Goal: Task Accomplishment & Management: Use online tool/utility

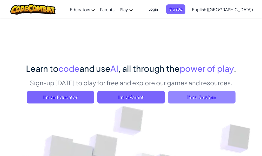
click at [200, 103] on span "I'm a Student" at bounding box center [201, 97] width 67 height 12
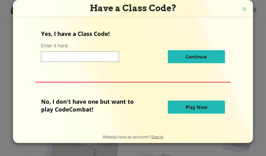
click at [195, 109] on span "Play Now" at bounding box center [196, 107] width 22 height 6
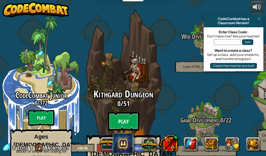
click at [122, 112] on btn "Play" at bounding box center [123, 121] width 31 height 19
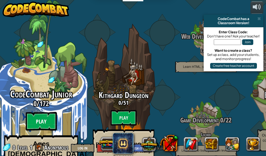
click at [43, 112] on btn "Play" at bounding box center [41, 121] width 31 height 19
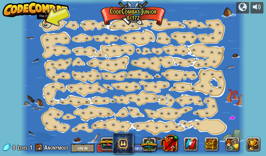
click at [45, 25] on link at bounding box center [46, 23] width 10 height 10
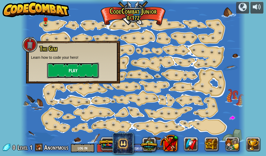
click at [57, 68] on button "Play" at bounding box center [73, 70] width 52 height 16
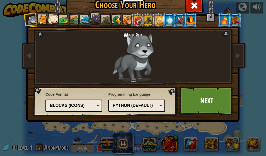
click at [203, 102] on link "Next" at bounding box center [206, 100] width 54 height 29
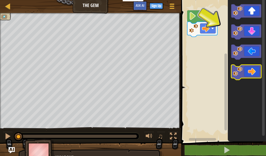
click at [254, 74] on icon "Blockly Workspace" at bounding box center [246, 72] width 30 height 15
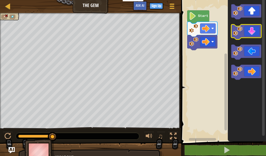
click at [261, 37] on div "Start" at bounding box center [222, 69] width 86 height 144
click at [246, 33] on icon "Blockly Workspace" at bounding box center [246, 31] width 30 height 15
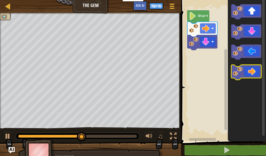
click at [250, 73] on icon "Blockly Workspace" at bounding box center [246, 72] width 30 height 15
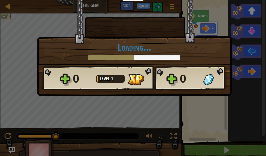
click at [156, 93] on div "× How fun was this level? Loading... Reticulating Splines... Loading... 0 Level…" at bounding box center [134, 48] width 194 height 96
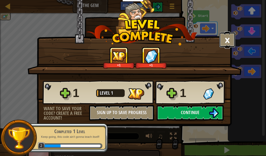
click at [229, 40] on button "×" at bounding box center [227, 40] width 16 height 16
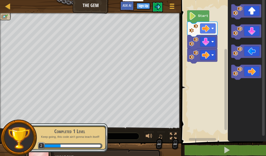
click at [205, 19] on icon "Blockly Workspace" at bounding box center [198, 16] width 22 height 13
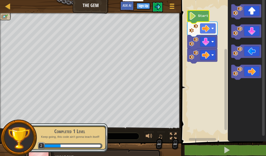
click at [205, 19] on icon "Blockly Workspace" at bounding box center [198, 16] width 22 height 13
click at [205, 18] on icon "Blockly Workspace" at bounding box center [198, 16] width 22 height 13
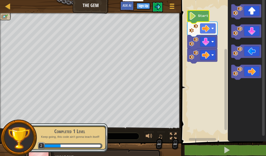
click at [205, 18] on icon "Blockly Workspace" at bounding box center [198, 16] width 22 height 13
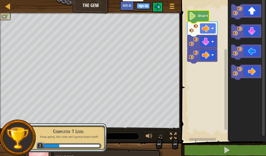
click at [205, 18] on icon "Blockly Workspace" at bounding box center [198, 16] width 22 height 13
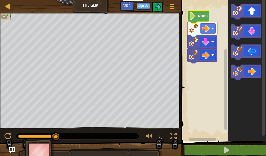
click at [205, 18] on icon "Blockly Workspace" at bounding box center [198, 16] width 22 height 13
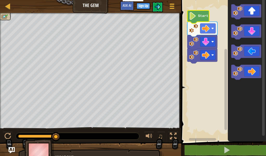
click at [205, 18] on icon "Blockly Workspace" at bounding box center [198, 16] width 22 height 13
click at [205, 18] on text "Start" at bounding box center [203, 16] width 10 height 4
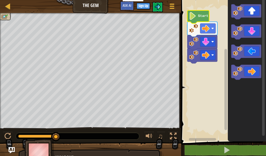
click at [205, 18] on text "Start" at bounding box center [203, 16] width 10 height 4
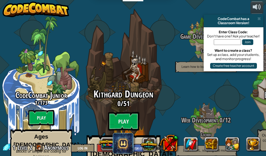
click at [134, 99] on div "Kithgard Dungeon 0 / 51 Play Ages [DEMOGRAPHIC_DATA]+ Real Python or JavaScript…" at bounding box center [123, 138] width 99 height 98
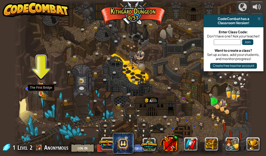
click at [42, 89] on img at bounding box center [40, 87] width 3 height 3
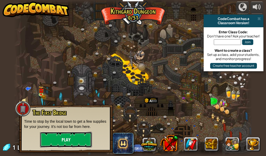
click at [70, 140] on button "Play" at bounding box center [66, 139] width 52 height 16
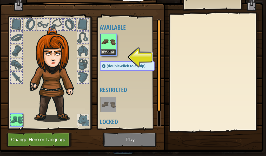
scroll to position [13, 0]
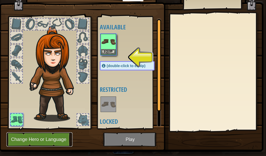
click at [56, 139] on button "Change Hero or Language" at bounding box center [39, 139] width 66 height 14
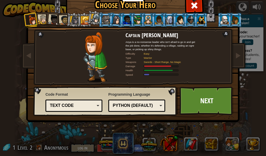
click at [220, 23] on div at bounding box center [224, 20] width 8 height 8
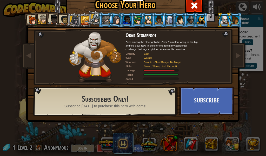
click at [199, 21] on div at bounding box center [201, 20] width 8 height 8
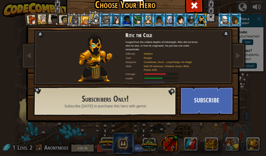
click at [59, 23] on div at bounding box center [64, 20] width 10 height 10
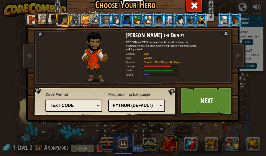
click at [70, 21] on div at bounding box center [74, 20] width 9 height 9
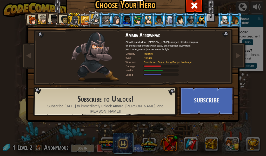
click at [62, 19] on div at bounding box center [64, 20] width 10 height 10
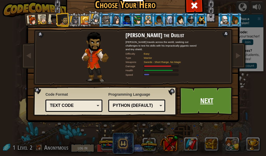
click at [213, 94] on link "Next" at bounding box center [206, 100] width 54 height 29
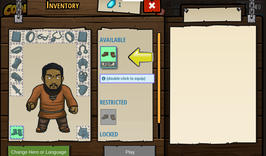
click at [108, 61] on img at bounding box center [108, 54] width 15 height 15
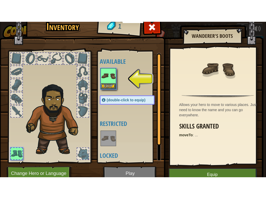
scroll to position [27, 0]
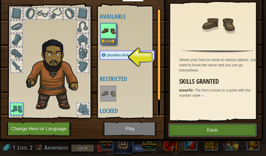
click at [199, 123] on button "Equip" at bounding box center [212, 129] width 88 height 13
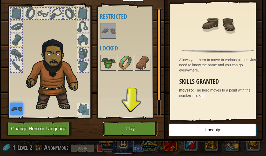
click at [127, 124] on button "Play" at bounding box center [130, 128] width 54 height 14
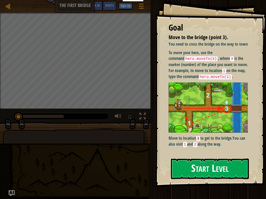
click at [223, 155] on button "Start Level" at bounding box center [210, 169] width 78 height 20
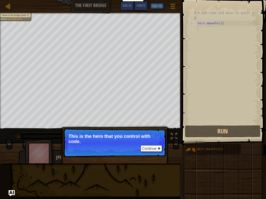
click at [103, 128] on div "Move to the bridge (point 3). Goals : Incomplete ♫ [PERSON_NAME] 11 x: 5 y: 15 …" at bounding box center [133, 88] width 266 height 151
click at [149, 149] on button "Continue" at bounding box center [151, 148] width 22 height 7
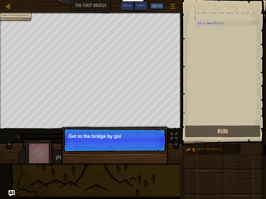
click at [155, 130] on p "Continue Get to the bridge by goi" at bounding box center [114, 140] width 103 height 24
click at [148, 137] on p "Get to the bridge by going to p" at bounding box center [114, 136] width 92 height 5
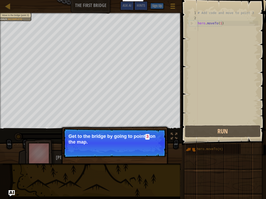
click at [150, 136] on code "3" at bounding box center [147, 137] width 5 height 6
click at [151, 138] on p "Get to the bridge by going to point 3 on the map." at bounding box center [114, 139] width 92 height 11
click at [151, 137] on p "Get to the bridge by going to point 3 on the map." at bounding box center [114, 139] width 92 height 11
click at [146, 149] on button "Continue" at bounding box center [151, 149] width 22 height 7
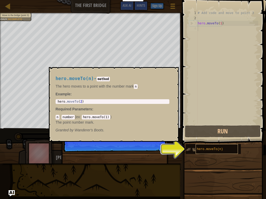
drag, startPoint x: 175, startPoint y: 148, endPoint x: 205, endPoint y: 153, distance: 30.5
click at [205, 153] on div "Map The First Bridge Game Menu Done Sign Up Hints Ask AI 1 הההההההההההההההההההה…" at bounding box center [133, 99] width 266 height 199
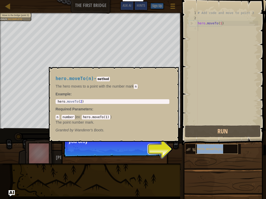
click at [206, 153] on div "hero.moveTo(n)" at bounding box center [216, 149] width 43 height 10
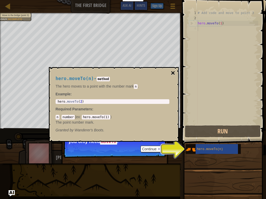
click at [171, 74] on button "×" at bounding box center [172, 72] width 4 height 7
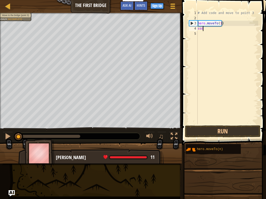
scroll to position [2, 0]
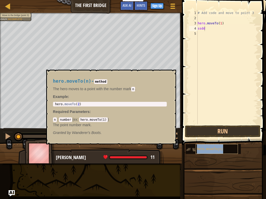
click at [225, 150] on div "hero.moveTo(n)" at bounding box center [216, 149] width 43 height 10
type textarea "s"
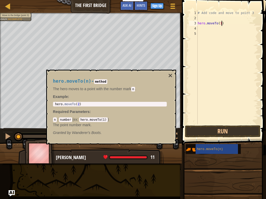
click at [222, 24] on div "# Add code and move to point 3 hero . moveTo ( 1 )" at bounding box center [226, 72] width 61 height 124
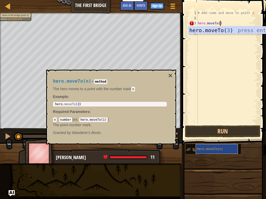
scroll to position [2, 2]
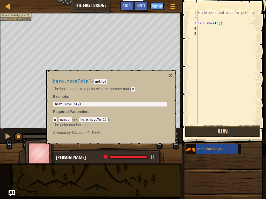
type textarea "hero.moveTo(3)"
click at [220, 133] on button "Run" at bounding box center [222, 132] width 75 height 12
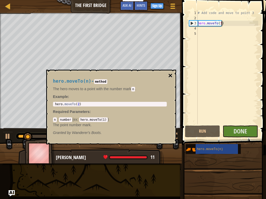
click at [169, 74] on button "×" at bounding box center [170, 75] width 4 height 7
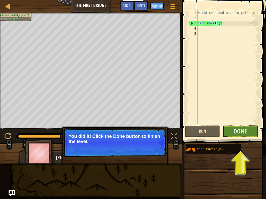
click at [236, 138] on span at bounding box center [224, 65] width 88 height 160
click at [240, 133] on span "Done" at bounding box center [239, 131] width 13 height 8
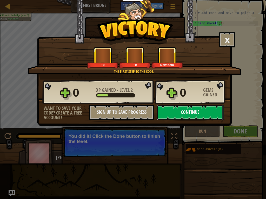
click at [188, 116] on button "Continue" at bounding box center [189, 113] width 67 height 16
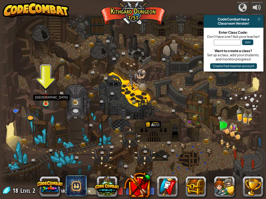
click at [47, 103] on img at bounding box center [46, 96] width 6 height 15
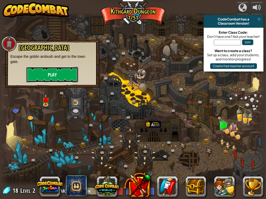
click at [53, 77] on button "Play" at bounding box center [52, 75] width 52 height 16
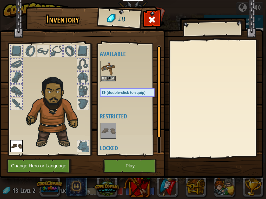
click at [108, 69] on img at bounding box center [108, 68] width 15 height 15
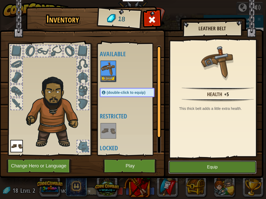
click at [223, 155] on button "Equip" at bounding box center [212, 167] width 88 height 13
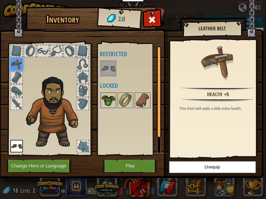
click at [102, 95] on img at bounding box center [108, 100] width 15 height 15
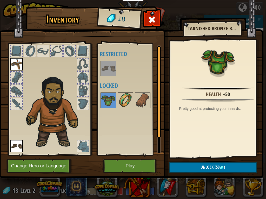
click at [122, 97] on img at bounding box center [125, 100] width 15 height 15
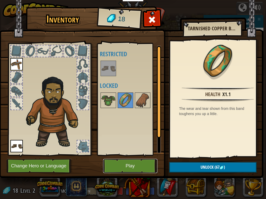
drag, startPoint x: 145, startPoint y: 165, endPoint x: 142, endPoint y: 165, distance: 3.1
click at [144, 155] on button "Play" at bounding box center [130, 166] width 54 height 14
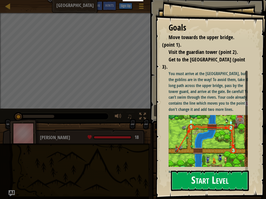
click at [197, 155] on button "Start Level" at bounding box center [210, 181] width 78 height 20
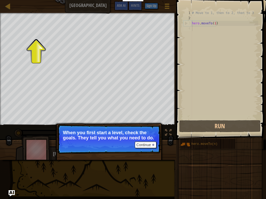
drag, startPoint x: 12, startPoint y: 10, endPoint x: 15, endPoint y: 13, distance: 3.9
click at [13, 12] on div "Map Old Town Road Game Menu Done Sign Up Hints Ask AI" at bounding box center [88, 6] width 176 height 13
click at [148, 147] on button "Continue" at bounding box center [146, 145] width 22 height 7
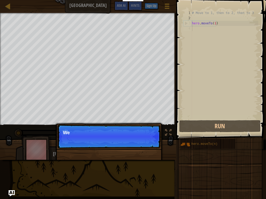
click at [148, 145] on p "Continue We" at bounding box center [108, 137] width 103 height 24
click at [148, 145] on p "Continue We need to" at bounding box center [108, 137] width 103 height 24
click at [148, 145] on p "Continue We need to avoid" at bounding box center [108, 137] width 103 height 24
click at [148, 143] on p "Continue We need to avoid the gob" at bounding box center [108, 137] width 103 height 24
click at [148, 143] on p "Continue We need to avoid the goblins'" at bounding box center [108, 137] width 103 height 24
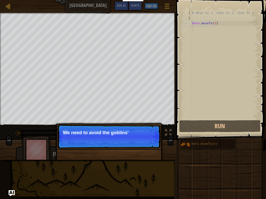
click at [148, 144] on p "Continue We need to avoid the goblins'" at bounding box center [108, 137] width 103 height 24
click at [149, 145] on p "Continue We need to avoid the goblins' ambush." at bounding box center [108, 137] width 103 height 24
click at [149, 144] on p "Continue We need to avoid the goblins' ambush." at bounding box center [108, 137] width 103 height 24
drag, startPoint x: 149, startPoint y: 142, endPoint x: 146, endPoint y: 134, distance: 9.1
click at [149, 142] on button "Continue" at bounding box center [146, 139] width 22 height 7
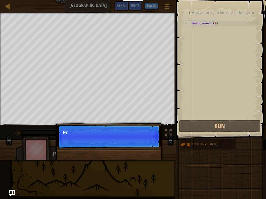
click at [146, 134] on p "Fi" at bounding box center [109, 132] width 92 height 5
drag, startPoint x: 146, startPoint y: 134, endPoint x: 144, endPoint y: 139, distance: 5.7
click at [145, 137] on p "Continue First, the" at bounding box center [108, 137] width 103 height 24
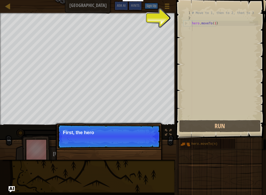
click at [144, 139] on p "Continue First, the hero" at bounding box center [108, 137] width 103 height 24
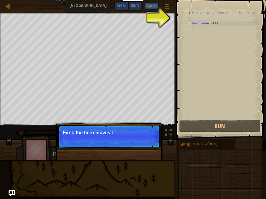
drag, startPoint x: 144, startPoint y: 139, endPoint x: 139, endPoint y: 142, distance: 6.4
click at [144, 139] on p "Continue First, the hero moves t" at bounding box center [108, 137] width 103 height 24
drag, startPoint x: 139, startPoint y: 142, endPoint x: 130, endPoint y: 141, distance: 9.3
click at [139, 142] on p "Continue First, the hero moves to point" at bounding box center [108, 137] width 103 height 24
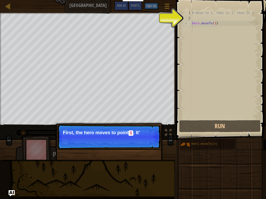
click at [130, 141] on p "Continue First, the hero moves to point 1 . It'" at bounding box center [108, 137] width 103 height 24
click at [130, 136] on p "First, the hero moves to point 1 . It's alrea" at bounding box center [109, 133] width 92 height 6
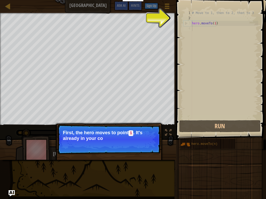
click at [131, 138] on p "First, the hero moves to point 1 . It's already in your co" at bounding box center [109, 135] width 92 height 11
click at [138, 141] on p "First, the hero moves to point 1 . It's already in your code." at bounding box center [109, 135] width 92 height 11
click at [139, 141] on p "First, the hero moves to point 1 . It's already in your code." at bounding box center [109, 135] width 92 height 11
drag, startPoint x: 137, startPoint y: 136, endPoint x: 138, endPoint y: 129, distance: 6.8
click at [137, 136] on p "First, the hero moves to point 1 . It's already in your code." at bounding box center [109, 135] width 92 height 11
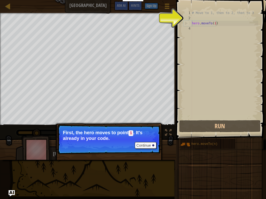
click at [231, 25] on div "# Move to 1, then to 2, then to 3 hero . moveTo ( 1 )" at bounding box center [224, 69] width 67 height 119
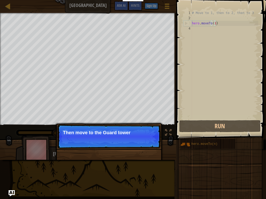
drag, startPoint x: 152, startPoint y: 138, endPoint x: 142, endPoint y: 128, distance: 14.5
click at [152, 138] on p "Continue Then move to the [GEOGRAPHIC_DATA]" at bounding box center [108, 137] width 103 height 24
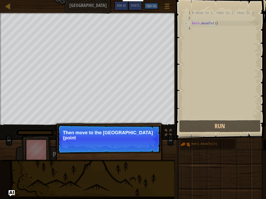
click at [142, 128] on p "Continue Then move to the [GEOGRAPHIC_DATA] (point" at bounding box center [108, 139] width 103 height 29
click at [142, 128] on p "Continue Then move to the [GEOGRAPHIC_DATA] (point 2), and" at bounding box center [108, 139] width 103 height 29
drag, startPoint x: 149, startPoint y: 133, endPoint x: 149, endPoint y: 136, distance: 3.2
click at [149, 136] on p "Then move to the [GEOGRAPHIC_DATA] (point 2), and final" at bounding box center [109, 135] width 92 height 10
drag, startPoint x: 149, startPoint y: 136, endPoint x: 154, endPoint y: 143, distance: 8.9
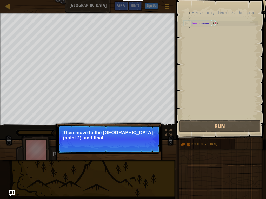
click at [152, 142] on p "Continue Then move to the [GEOGRAPHIC_DATA] (point 2), and final" at bounding box center [108, 139] width 103 height 29
click at [164, 154] on div "Move towards the upper bridge. (point 1). Visit the [GEOGRAPHIC_DATA] (point 2)…" at bounding box center [133, 86] width 266 height 147
click at [165, 154] on div "Move towards the upper bridge. (point 1). Visit the [GEOGRAPHIC_DATA] (point 2)…" at bounding box center [133, 86] width 266 height 147
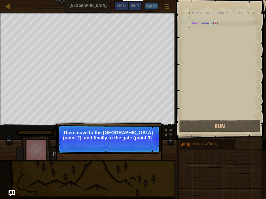
click at [165, 154] on div "Move towards the upper bridge. (point 1). Visit the [GEOGRAPHIC_DATA] (point 2)…" at bounding box center [133, 86] width 266 height 147
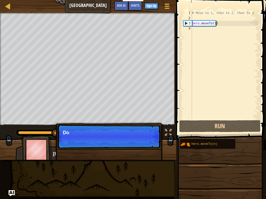
scroll to position [2, 2]
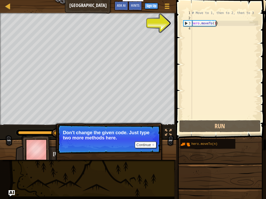
click at [217, 23] on div "# Move to 1, then to 2, then to 3 hero . moveTo ( 1 )" at bounding box center [224, 69] width 67 height 119
click at [216, 24] on div "# Move to 1, then to 2, then to 3 hero . moveTo ( 1 )" at bounding box center [224, 69] width 67 height 119
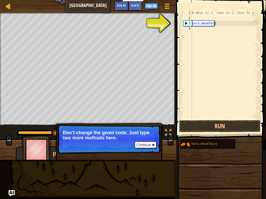
scroll to position [2, 2]
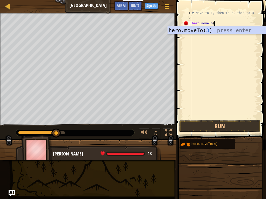
type textarea "hero.moveTo(3)"
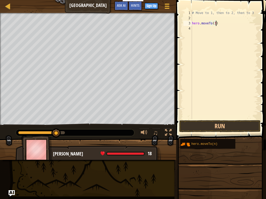
scroll to position [2, 0]
click at [216, 23] on div "# Move to 1, then to 2, then to 3 hero . moveTo ( 3 )" at bounding box center [224, 69] width 67 height 119
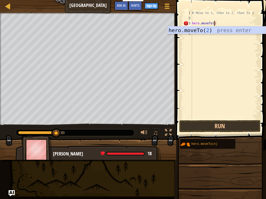
type textarea "hero.moveTo(2)"
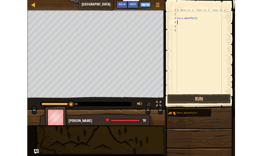
scroll to position [2, 0]
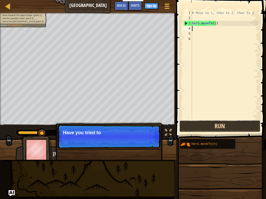
click at [208, 121] on button "Run" at bounding box center [219, 126] width 81 height 12
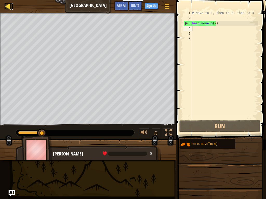
click at [9, 4] on div at bounding box center [8, 6] width 6 height 6
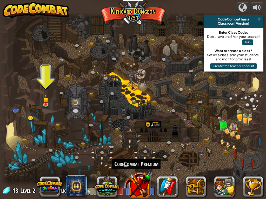
click at [144, 155] on button at bounding box center [136, 184] width 27 height 27
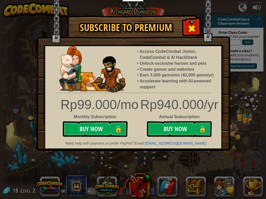
click at [188, 26] on span at bounding box center [191, 28] width 8 height 8
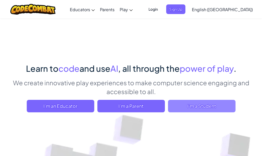
click at [202, 104] on span "I'm a Student" at bounding box center [201, 106] width 67 height 12
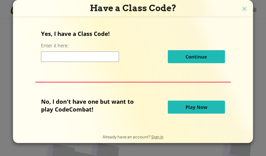
drag, startPoint x: 185, startPoint y: 104, endPoint x: 218, endPoint y: 73, distance: 45.0
click at [218, 73] on div "Yes, I have a Class Code! Enter it here: Continue No, I don't have one but want…" at bounding box center [132, 73] width 229 height 102
click at [180, 105] on button "Play Now" at bounding box center [196, 106] width 57 height 13
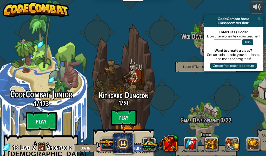
drag, startPoint x: 50, startPoint y: 95, endPoint x: 46, endPoint y: 104, distance: 9.8
click at [46, 104] on div "CodeCombat Junior 1 / 173 Play Ages 5-8 Blocks or simple text coding for beginn…" at bounding box center [41, 138] width 99 height 98
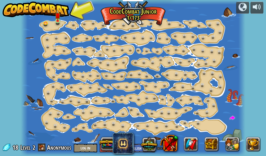
click at [55, 25] on div "Step Change (Locked) Change step arguments. Go Smart (Locked) Now we're really …" at bounding box center [133, 78] width 224 height 156
click at [56, 24] on link at bounding box center [58, 22] width 10 height 10
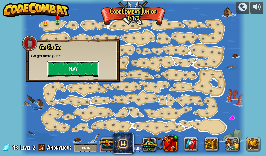
click at [81, 65] on button "Play" at bounding box center [73, 69] width 52 height 16
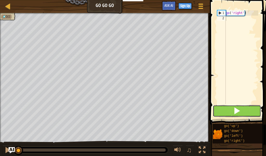
click at [249, 113] on button at bounding box center [236, 111] width 48 height 12
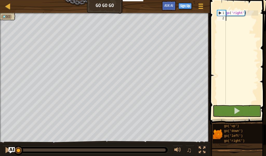
drag, startPoint x: 101, startPoint y: 151, endPoint x: 2, endPoint y: 155, distance: 98.3
click at [2, 155] on div "♫" at bounding box center [105, 149] width 210 height 16
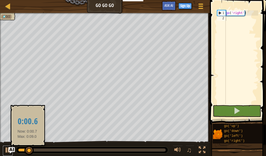
drag, startPoint x: 6, startPoint y: 153, endPoint x: 27, endPoint y: 152, distance: 21.3
click at [27, 152] on div "♫" at bounding box center [105, 149] width 210 height 16
drag, startPoint x: 27, startPoint y: 152, endPoint x: 30, endPoint y: 152, distance: 3.2
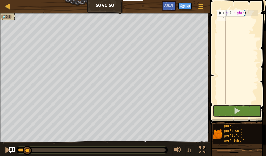
drag, startPoint x: 34, startPoint y: 151, endPoint x: 87, endPoint y: 158, distance: 53.3
click at [87, 0] on html "Educators Create Free Account School & District Solutions Teacher Toolkit Previ…" at bounding box center [133, 0] width 266 height 0
click at [204, 150] on div at bounding box center [201, 149] width 7 height 7
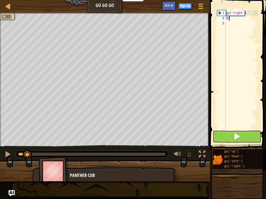
scroll to position [2, 0]
type textarea "dxW"
click at [11, 7] on div at bounding box center [8, 6] width 6 height 6
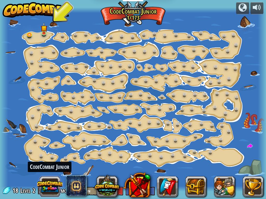
click at [53, 155] on button at bounding box center [49, 186] width 25 height 25
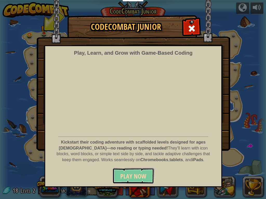
click at [147, 155] on button "Play Now" at bounding box center [132, 176] width 41 height 16
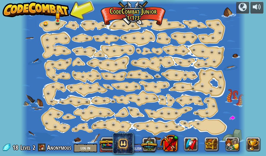
click at [56, 17] on img at bounding box center [57, 15] width 5 height 11
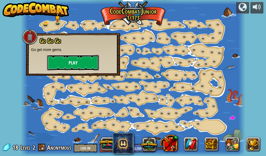
click at [73, 65] on button "Play" at bounding box center [73, 63] width 52 height 16
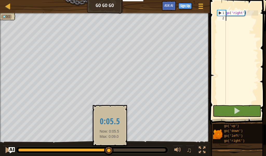
drag, startPoint x: 21, startPoint y: 149, endPoint x: 118, endPoint y: 152, distance: 97.6
click at [113, 152] on div at bounding box center [108, 149] width 9 height 9
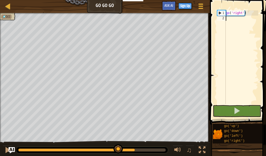
drag, startPoint x: 119, startPoint y: 152, endPoint x: 147, endPoint y: 152, distance: 28.0
click at [138, 152] on div at bounding box center [92, 149] width 152 height 7
click at [174, 154] on div "♫" at bounding box center [105, 149] width 210 height 16
drag, startPoint x: 169, startPoint y: 155, endPoint x: 157, endPoint y: 151, distance: 13.1
click at [162, 153] on div "♫" at bounding box center [105, 149] width 210 height 16
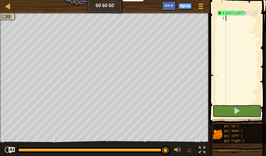
drag, startPoint x: 138, startPoint y: 148, endPoint x: 174, endPoint y: 142, distance: 37.1
click at [175, 142] on div "♫" at bounding box center [105, 149] width 210 height 16
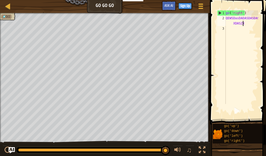
scroll to position [2, 3]
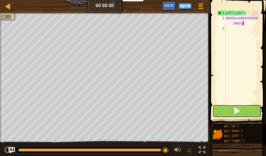
type textarea "QEWSDasDADASDASDASXDASZXSDA"
click at [232, 97] on div "go ( 'right' ) QEWSDasDADASDASDAS XDASZX" at bounding box center [240, 62] width 33 height 104
click at [231, 111] on div "1 2 3 go ( 'right' ) QEWSDasDADASDASDAS XDASZXSDA ההההההההההההההההההההההההההההה…" at bounding box center [237, 73] width 58 height 140
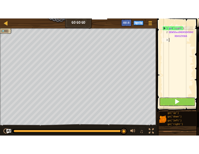
scroll to position [2, 0]
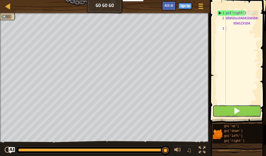
click at [230, 114] on button at bounding box center [236, 111] width 48 height 12
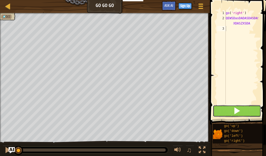
click at [230, 113] on button at bounding box center [236, 111] width 48 height 12
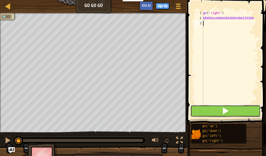
click at [230, 113] on button at bounding box center [225, 111] width 70 height 12
click at [230, 112] on button at bounding box center [225, 111] width 70 height 12
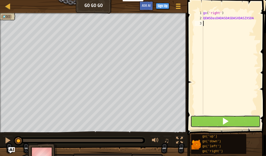
click at [230, 112] on div "1 2 3 go ( 'right' ) QEWSDasDADASDASDASXDASZXSDA הההההההההההההההההההההההההההההה…" at bounding box center [225, 78] width 80 height 150
click at [230, 112] on div "go ( 'right' ) QEWSDasDADASDASDASXDASZXSDA" at bounding box center [230, 67] width 56 height 114
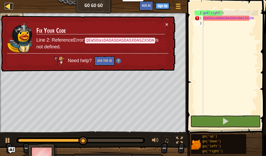
click at [6, 6] on div at bounding box center [8, 6] width 6 height 6
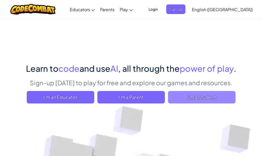
click at [215, 102] on span "I'm a Student" at bounding box center [201, 97] width 67 height 12
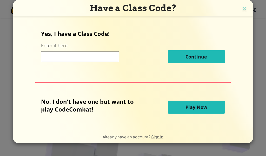
click at [189, 107] on span "Play Now" at bounding box center [196, 107] width 22 height 6
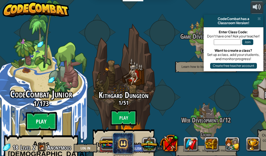
click at [40, 112] on btn "Play" at bounding box center [41, 121] width 31 height 19
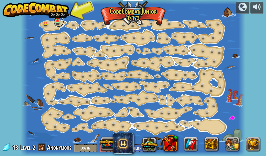
click at [59, 24] on link at bounding box center [58, 22] width 10 height 10
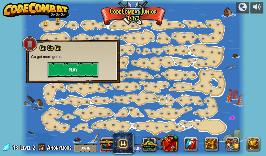
click at [81, 68] on button "Play" at bounding box center [73, 70] width 52 height 16
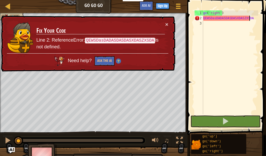
click at [248, 20] on div "go ( 'right' ) QEWSDasDADASDASDASXDASZXSDA" at bounding box center [230, 67] width 56 height 114
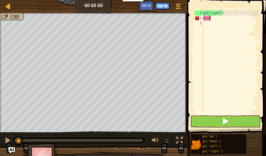
type textarea "Q"
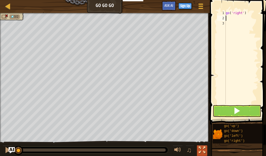
click at [199, 152] on div at bounding box center [201, 149] width 7 height 7
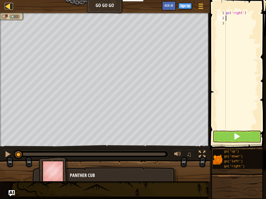
click at [6, 5] on div at bounding box center [8, 6] width 6 height 6
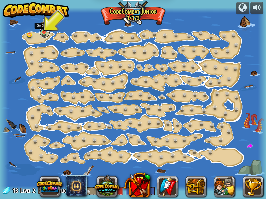
click at [44, 33] on link at bounding box center [44, 32] width 10 height 10
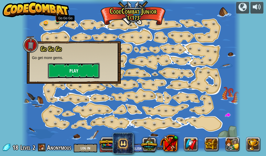
click at [75, 68] on button "Play" at bounding box center [74, 71] width 52 height 16
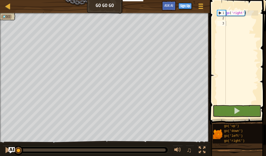
click at [229, 4] on span at bounding box center [238, 55] width 60 height 140
